Goal: Understand process/instructions: Learn how to perform a task or action

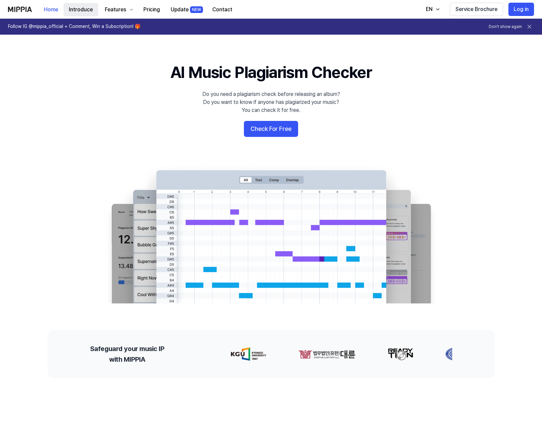
click at [86, 12] on button "Introduce" at bounding box center [81, 9] width 35 height 13
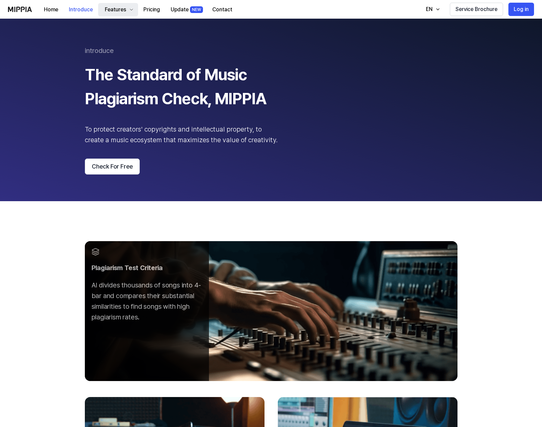
click at [130, 10] on icon "button" at bounding box center [131, 9] width 3 height 1
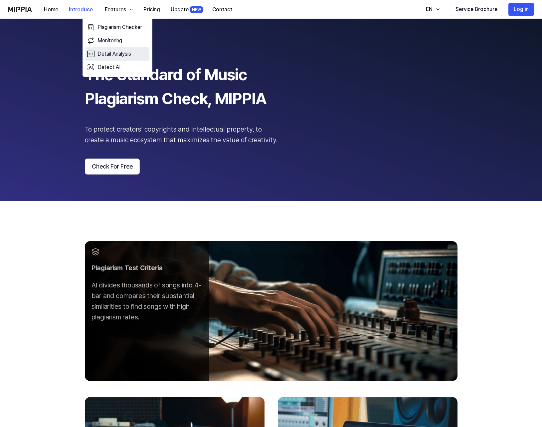
click at [124, 54] on link "Detail Analysis" at bounding box center [118, 53] width 64 height 13
